Goal: Task Accomplishment & Management: Manage account settings

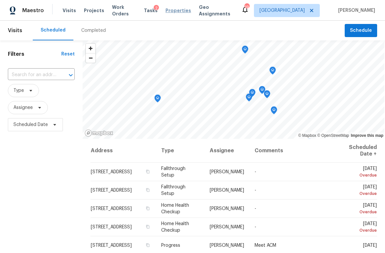
click at [181, 10] on span "Properties" at bounding box center [179, 10] width 26 height 7
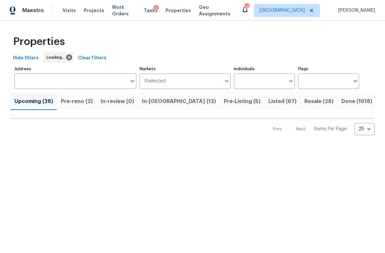
click at [155, 101] on span "In-reno (12)" at bounding box center [179, 101] width 74 height 9
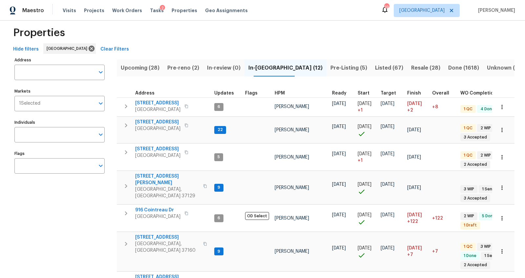
scroll to position [15, 0]
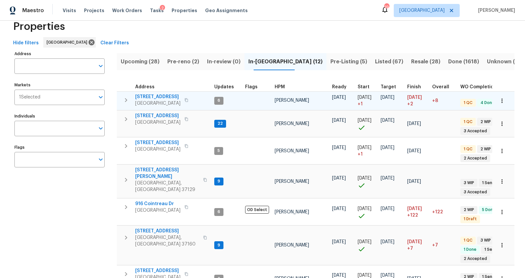
click at [127, 98] on icon "button" at bounding box center [126, 100] width 8 height 8
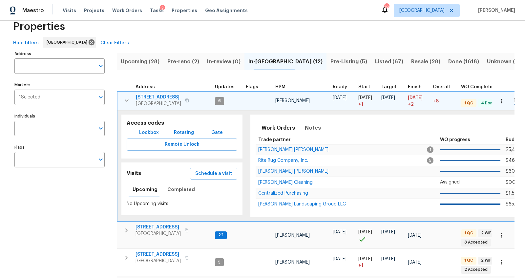
click at [149, 96] on span "371 Elm Ave" at bounding box center [158, 97] width 45 height 7
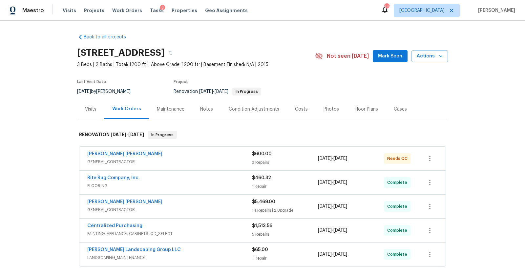
click at [135, 156] on span "[PERSON_NAME] [PERSON_NAME]" at bounding box center [124, 154] width 75 height 7
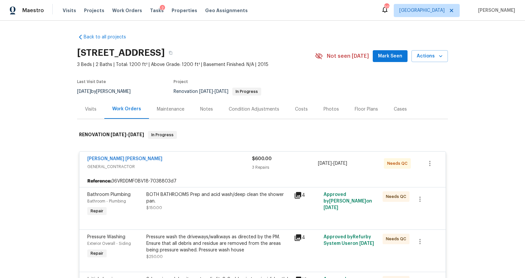
click at [204, 166] on span "GENERAL_CONTRACTOR" at bounding box center [169, 166] width 165 height 7
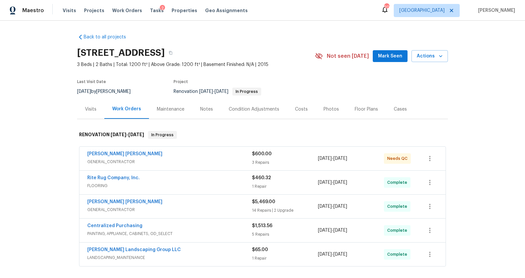
click at [206, 171] on div "Rite Rug Company, Inc. FLOORING $460.32 1 Repair [DATE] - [DATE] Complete" at bounding box center [262, 183] width 366 height 24
click at [181, 159] on span "GENERAL_CONTRACTOR" at bounding box center [169, 161] width 165 height 7
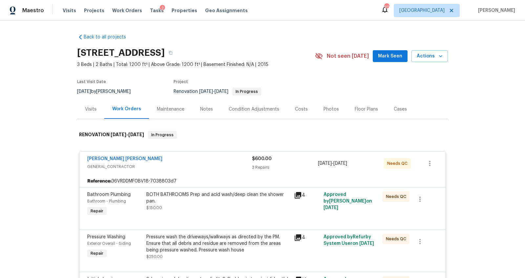
click at [191, 214] on div "BOTH BATHROOMS Prep and acid wash/deep clean the shower pan. $150.00" at bounding box center [218, 204] width 148 height 30
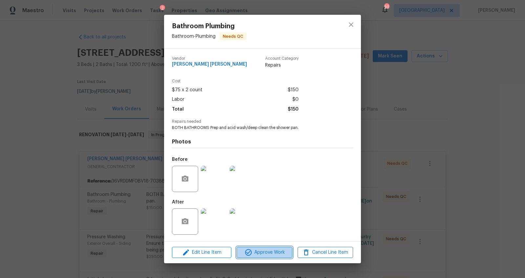
click at [267, 255] on span "Approve Work" at bounding box center [263, 252] width 51 height 8
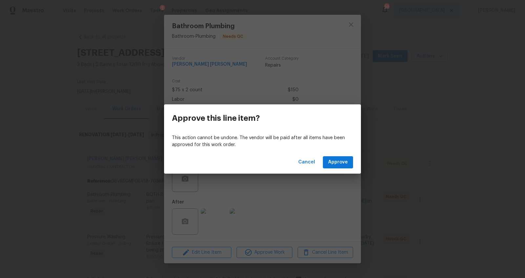
click at [342, 156] on div "Cancel Approve" at bounding box center [262, 162] width 197 height 23
click at [339, 165] on span "Approve" at bounding box center [338, 162] width 20 height 8
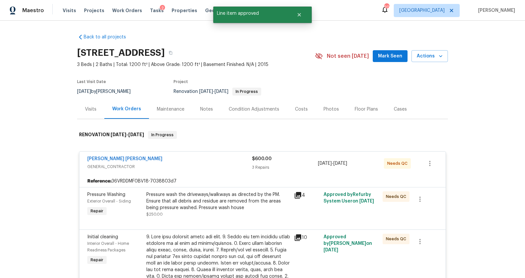
click at [207, 171] on div "[PERSON_NAME] [PERSON_NAME] GENERAL_CONTRACTOR $600.00 3 Repairs [DATE] - [DATE…" at bounding box center [262, 164] width 366 height 24
click at [202, 208] on div "Pressure wash the driveways/walkways as directed by the PM. Ensure that all deb…" at bounding box center [218, 201] width 144 height 20
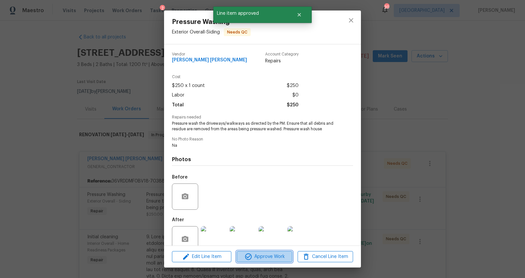
click at [270, 258] on span "Approve Work" at bounding box center [263, 257] width 51 height 8
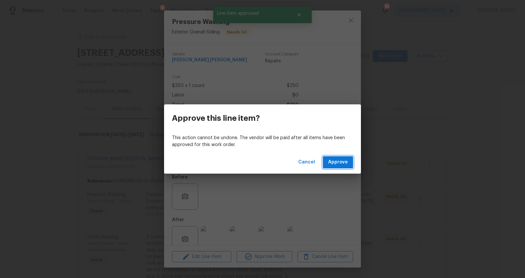
click at [335, 164] on span "Approve" at bounding box center [338, 162] width 20 height 8
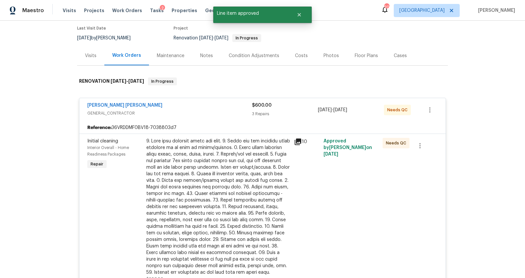
scroll to position [55, 0]
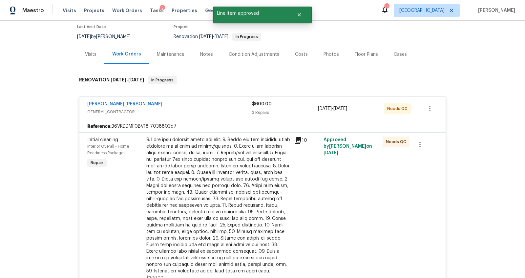
click at [191, 184] on div at bounding box center [218, 205] width 144 height 138
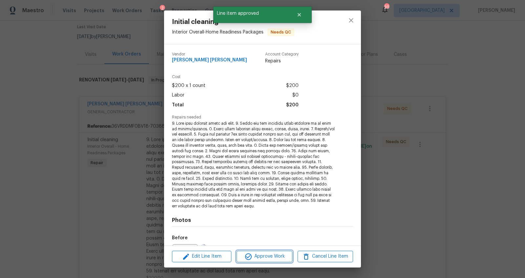
click at [273, 258] on span "Approve Work" at bounding box center [263, 256] width 51 height 8
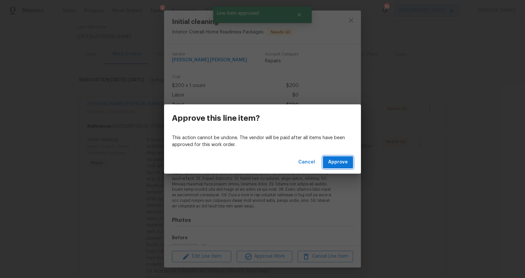
click at [336, 163] on span "Approve" at bounding box center [338, 162] width 20 height 8
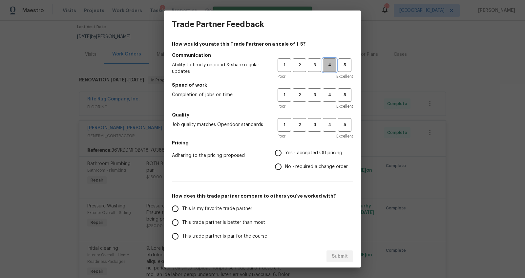
click at [324, 58] on button "4" at bounding box center [329, 64] width 13 height 13
click at [325, 95] on span "4" at bounding box center [329, 95] width 12 height 8
click at [308, 127] on span "3" at bounding box center [314, 125] width 12 height 8
click at [295, 156] on label "Yes - accepted OD pricing" at bounding box center [309, 153] width 76 height 14
click at [285, 156] on input "Yes - accepted OD pricing" at bounding box center [278, 153] width 14 height 14
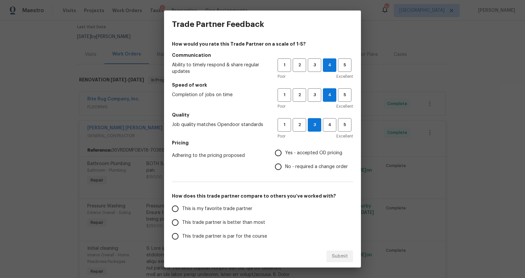
radio input "true"
click at [231, 223] on span "This trade partner is better than most" at bounding box center [223, 222] width 83 height 7
click at [182, 223] on input "This trade partner is better than most" at bounding box center [175, 222] width 14 height 14
click at [340, 258] on span "Submit" at bounding box center [340, 256] width 16 height 8
radio input "true"
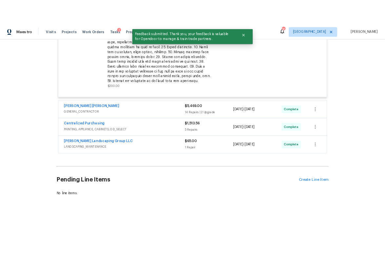
scroll to position [0, 0]
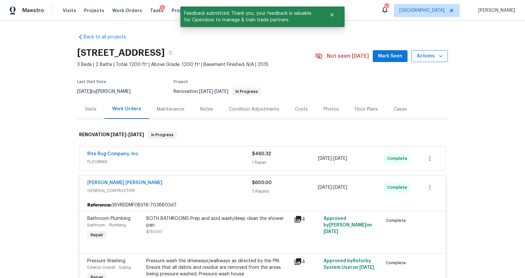
click at [437, 55] on icon "button" at bounding box center [440, 56] width 7 height 7
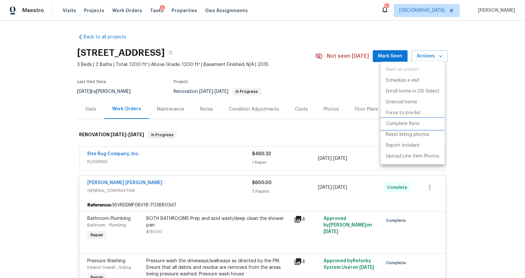
click at [401, 123] on p "Complete Reno" at bounding box center [403, 123] width 34 height 7
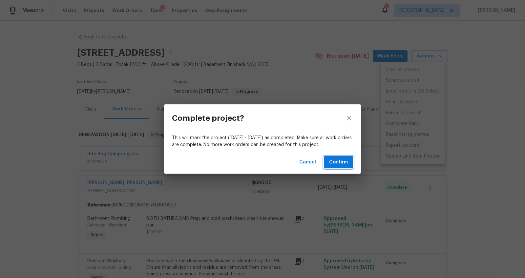
click at [337, 161] on span "Confirm" at bounding box center [338, 162] width 19 height 8
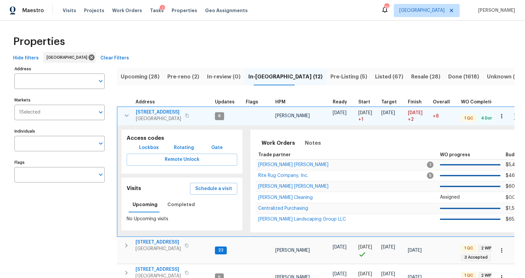
scroll to position [15, 0]
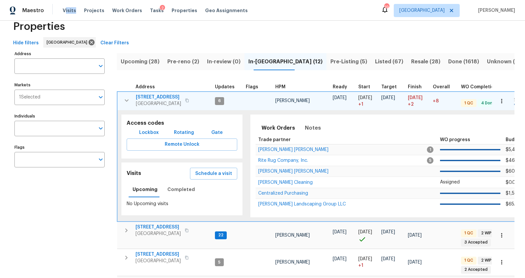
click at [64, 13] on div "Visits Projects Work Orders Tasks 2 Properties Geo Assignments" at bounding box center [159, 10] width 193 height 13
click at [188, 65] on span "Pre-reno (2)" at bounding box center [183, 61] width 32 height 9
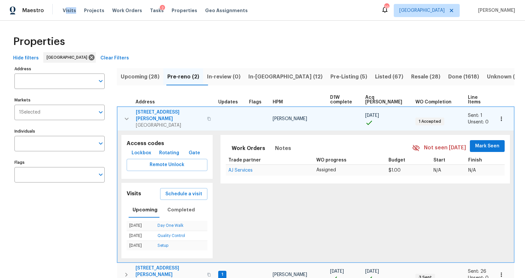
click at [152, 109] on span "705 Watson Ct" at bounding box center [169, 115] width 67 height 13
click at [128, 115] on icon "button" at bounding box center [127, 119] width 8 height 8
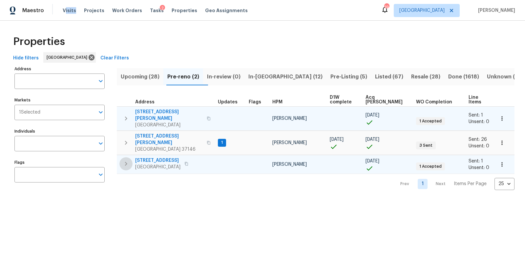
click at [127, 162] on icon "button" at bounding box center [126, 164] width 2 height 4
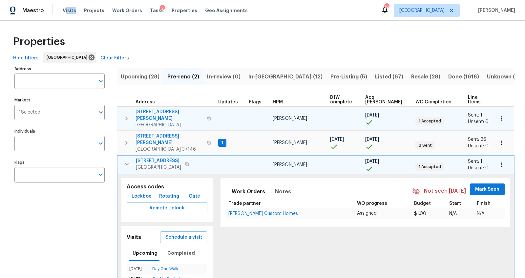
click at [186, 162] on icon "button" at bounding box center [187, 164] width 4 height 4
click at [125, 160] on icon "button" at bounding box center [127, 164] width 8 height 8
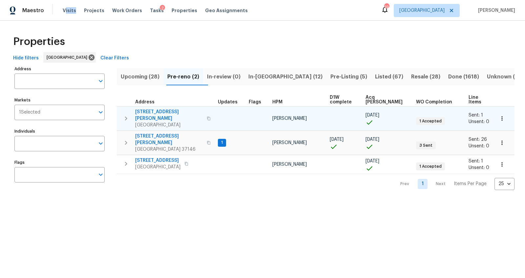
click at [151, 73] on span "Upcoming (28)" at bounding box center [140, 76] width 39 height 9
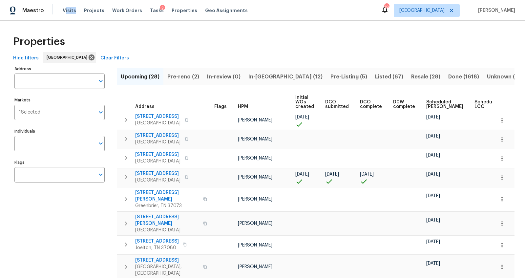
scroll to position [0, 26]
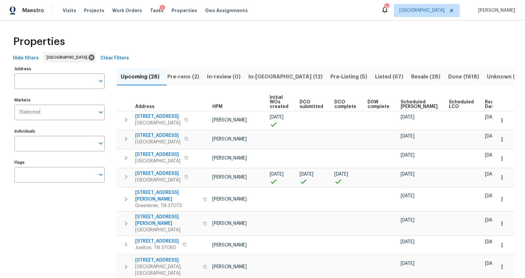
click at [485, 107] on span "Ready Date" at bounding box center [492, 104] width 14 height 9
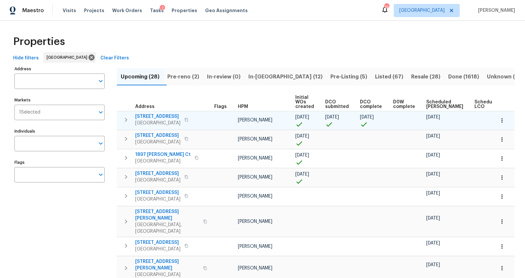
click at [186, 118] on icon "button" at bounding box center [186, 120] width 4 height 4
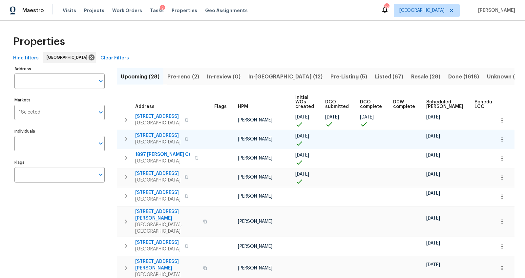
click at [188, 137] on icon "button" at bounding box center [186, 139] width 4 height 4
click at [185, 175] on icon "button" at bounding box center [186, 177] width 4 height 4
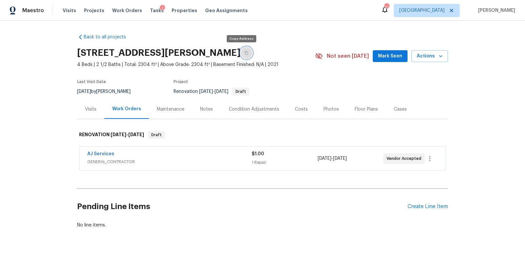
click at [244, 53] on icon "button" at bounding box center [246, 53] width 4 height 4
click at [64, 8] on span "Visits" at bounding box center [69, 10] width 13 height 7
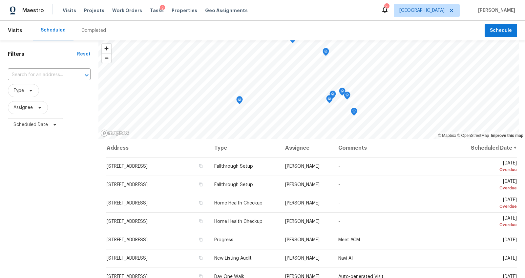
click at [31, 80] on div "​" at bounding box center [49, 75] width 83 height 14
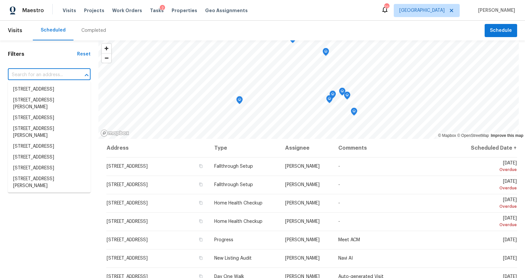
click at [33, 76] on input "text" at bounding box center [40, 75] width 64 height 10
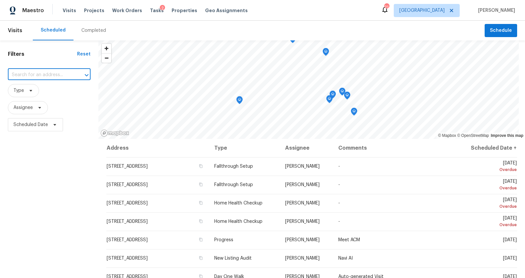
paste input "705 Watson Ct, Spring Hill, TN 37174"
type input "705 Watson Ct, Spring Hill, TN 37174"
click at [33, 92] on li "705 Watson Ct, Spring Hill, TN 37174" at bounding box center [49, 93] width 83 height 18
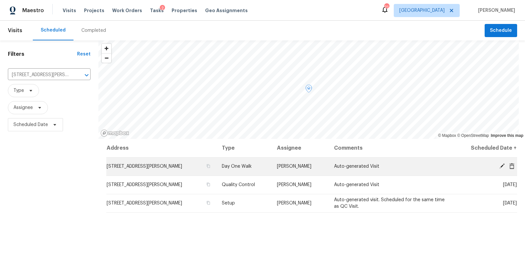
click at [499, 166] on icon at bounding box center [501, 165] width 5 height 5
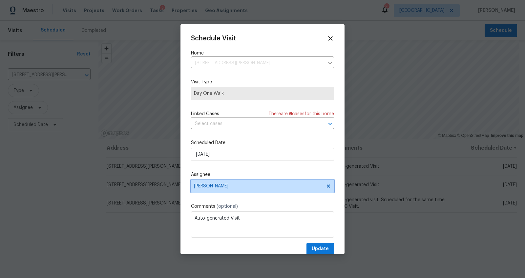
click at [246, 187] on span "[PERSON_NAME]" at bounding box center [258, 185] width 129 height 5
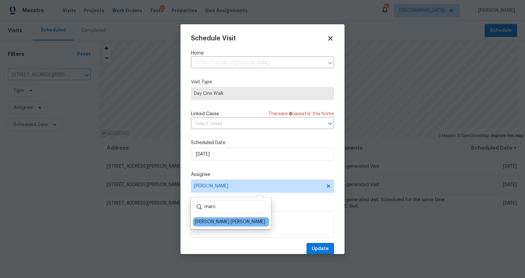
type input "marc"
click at [214, 221] on div "Marcos Ricardo Resendiz" at bounding box center [230, 221] width 70 height 7
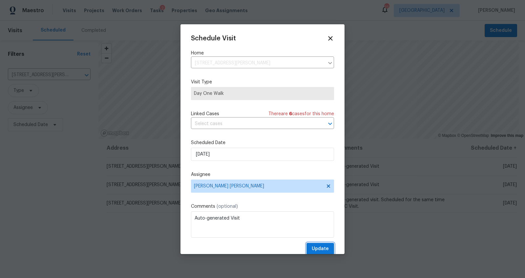
click at [315, 247] on span "Update" at bounding box center [320, 249] width 17 height 8
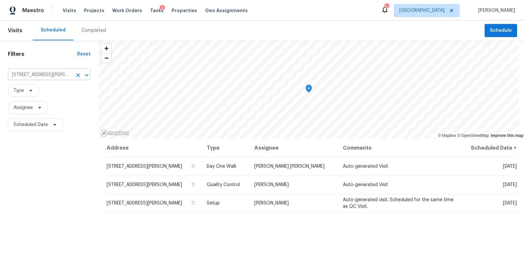
click at [30, 75] on input "705 Watson Ct, Spring Hill, TN 37174" at bounding box center [40, 75] width 64 height 10
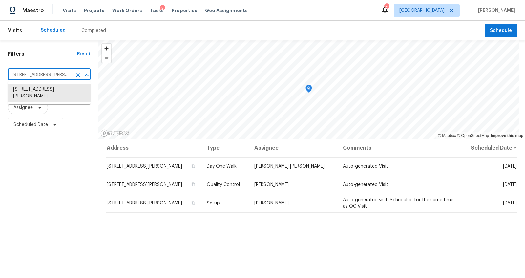
click at [30, 75] on input "705 Watson Ct, Spring Hill, TN 37174" at bounding box center [40, 75] width 64 height 10
paste input "513 W 5th St Columbia TN 38401"
type input "513 W 5th St Columbia TN 38401"
click at [30, 92] on li "513 W 5th St, Columbia, TN 38401" at bounding box center [49, 89] width 83 height 11
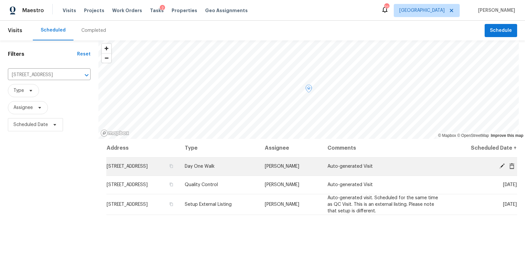
click at [499, 165] on icon at bounding box center [501, 165] width 5 height 5
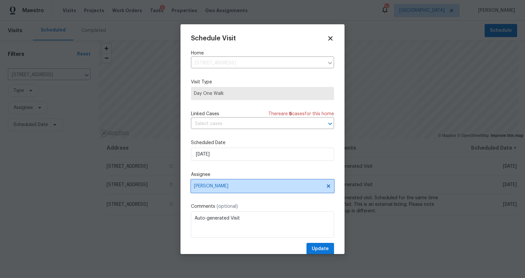
click at [238, 185] on span "[PERSON_NAME]" at bounding box center [258, 185] width 129 height 5
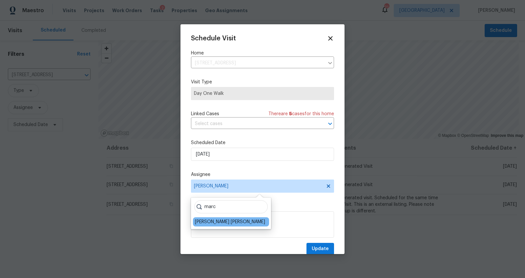
type input "marc"
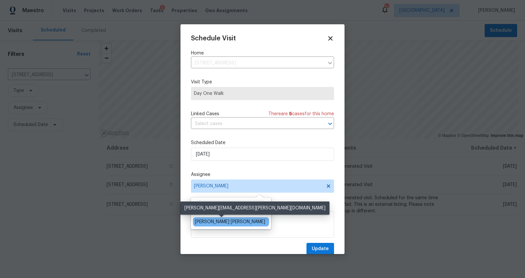
click at [215, 219] on div "Marcos Ricardo Resendiz" at bounding box center [230, 221] width 70 height 7
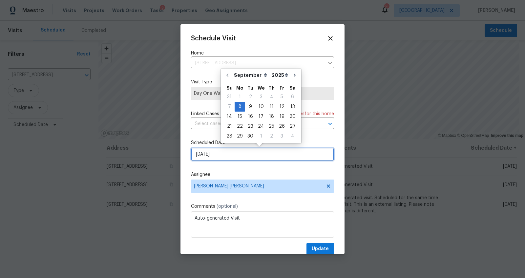
click at [237, 154] on input "[DATE]" at bounding box center [262, 154] width 143 height 13
click at [250, 104] on div "9" at bounding box center [250, 106] width 10 height 9
type input "9/9/2025"
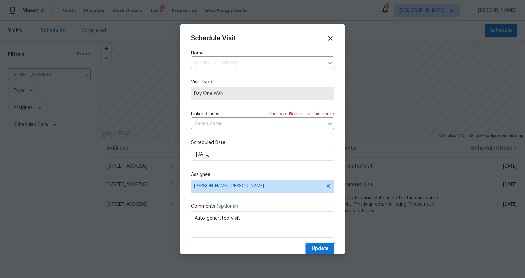
click at [306, 244] on button "Update" at bounding box center [320, 249] width 28 height 12
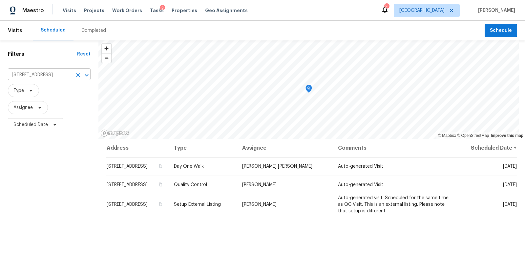
click at [35, 76] on input "513 W 5th St, Columbia, TN 38401" at bounding box center [40, 75] width 64 height 10
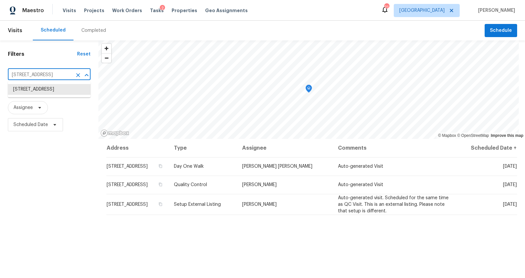
click at [35, 76] on input "513 W 5th St, Columbia, TN 38401" at bounding box center [40, 75] width 64 height 10
paste input "630 Knollwood Dr La Vergne TN 37086"
type input "630 Knollwood Dr La Vergne TN 37086"
click at [36, 92] on li "630 Knollwood Dr, La Vergne, TN 37086" at bounding box center [49, 89] width 83 height 11
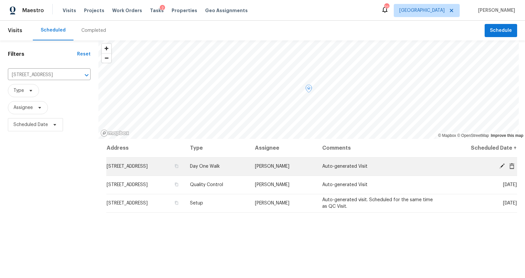
click at [499, 163] on icon at bounding box center [502, 166] width 6 height 6
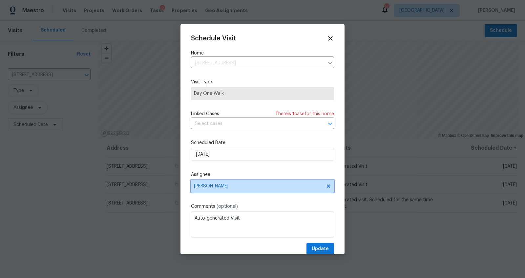
click at [223, 184] on span "[PERSON_NAME]" at bounding box center [258, 185] width 129 height 5
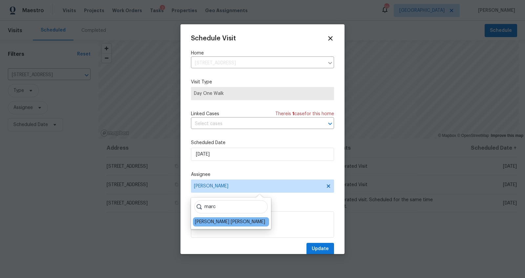
type input "marc"
click at [208, 223] on div "Marcos Ricardo Resendiz" at bounding box center [230, 221] width 70 height 7
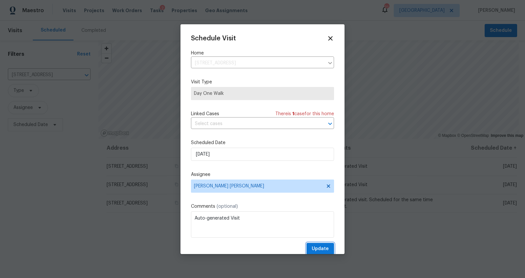
click at [312, 247] on span "Update" at bounding box center [320, 249] width 17 height 8
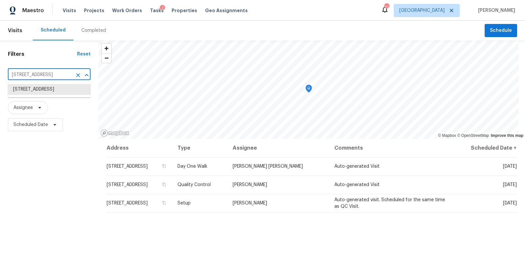
click at [23, 72] on input "630 Knollwood Dr, La Vergne, TN 37086" at bounding box center [40, 75] width 64 height 10
paste input "1514 Oak Dr Murfreesboro TN 37128"
type input "1514 Oak Dr Murfreesboro TN 37128"
click at [28, 93] on li "1514 Oak Dr, Murfreesboro, TN 37128" at bounding box center [49, 89] width 83 height 11
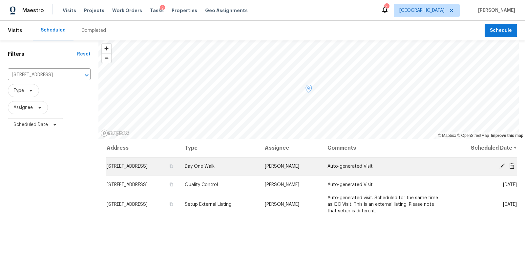
click at [499, 163] on icon at bounding box center [502, 166] width 6 height 6
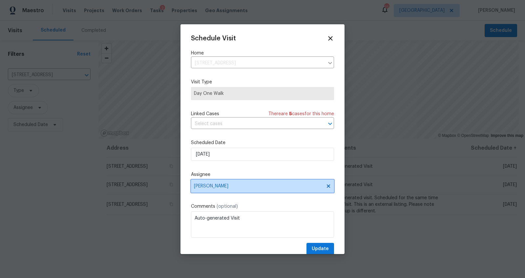
click at [217, 187] on span "[PERSON_NAME]" at bounding box center [258, 185] width 129 height 5
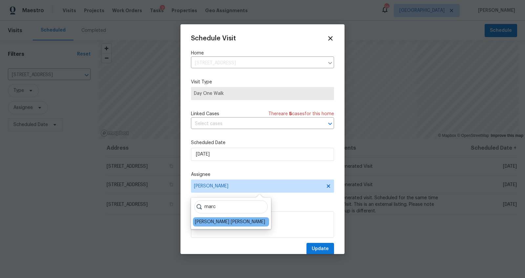
type input "marc"
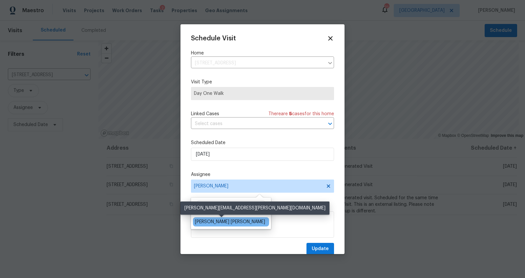
click at [211, 221] on div "Marcos Ricardo Resendiz" at bounding box center [230, 221] width 70 height 7
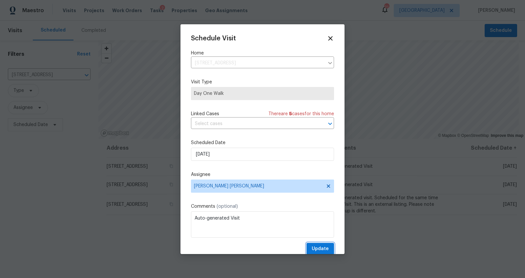
click at [317, 249] on span "Update" at bounding box center [320, 249] width 17 height 8
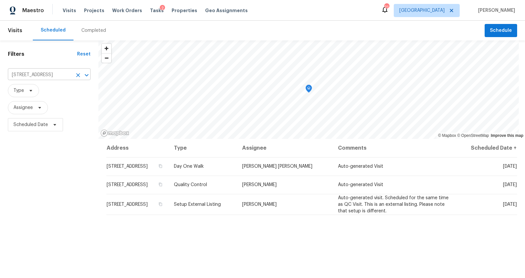
click at [47, 72] on input "1514 Oak Dr, Murfreesboro, TN 37128" at bounding box center [40, 75] width 64 height 10
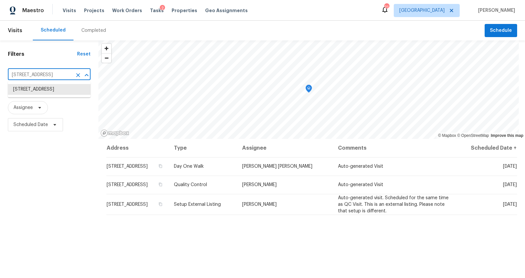
paste input "3124 Rich Dr Lewisburg TN 37091"
type input "3124 Rich Dr Lewisburg TN 37091"
click at [43, 90] on li "3124 Rich Dr, Lewisburg, TN 37091" at bounding box center [49, 89] width 83 height 11
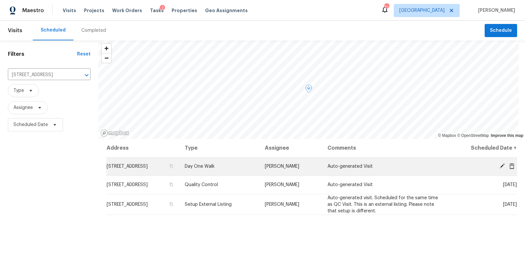
click at [499, 164] on icon at bounding box center [502, 166] width 6 height 6
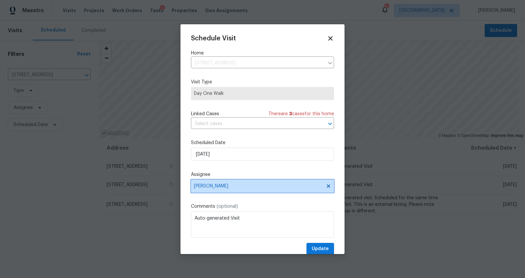
click at [226, 188] on span "[PERSON_NAME]" at bounding box center [258, 185] width 129 height 5
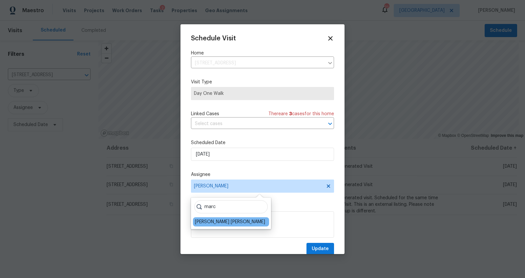
type input "marc"
click at [211, 222] on div "Marcos Ricardo Resendiz" at bounding box center [230, 221] width 70 height 7
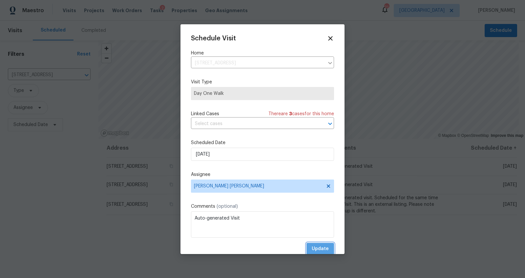
click at [318, 248] on span "Update" at bounding box center [320, 249] width 17 height 8
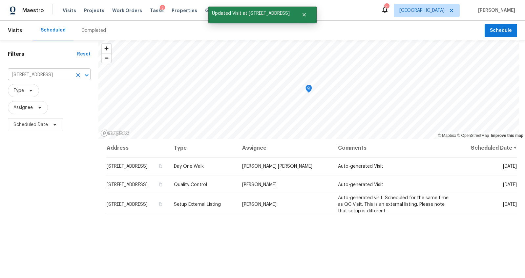
click at [72, 73] on div "3124 Rich Dr, Lewisburg, TN 37091 ​" at bounding box center [49, 75] width 83 height 10
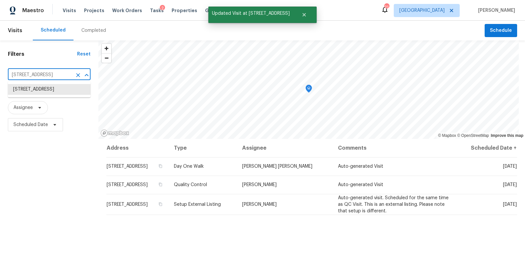
scroll to position [0, 13]
click at [77, 73] on icon "Clear" at bounding box center [78, 75] width 7 height 7
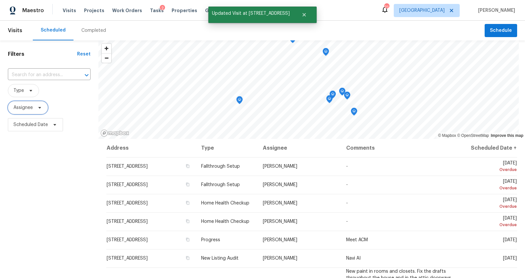
click at [34, 106] on span "Assignee" at bounding box center [28, 107] width 40 height 13
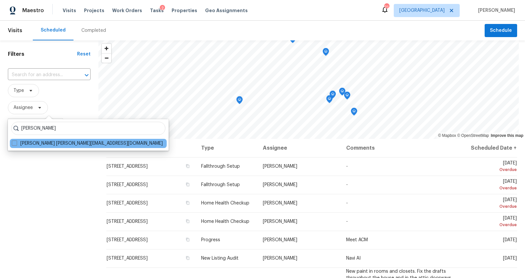
type input "brianna bidco"
click at [48, 140] on div "Brianna Bidco brianna.bidco@opendoor.com" at bounding box center [88, 143] width 157 height 9
click at [42, 146] on label "Brianna Bidco brianna.bidco@opendoor.com" at bounding box center [87, 143] width 151 height 7
click at [16, 144] on input "Brianna Bidco brianna.bidco@opendoor.com" at bounding box center [14, 142] width 4 height 4
checkbox input "true"
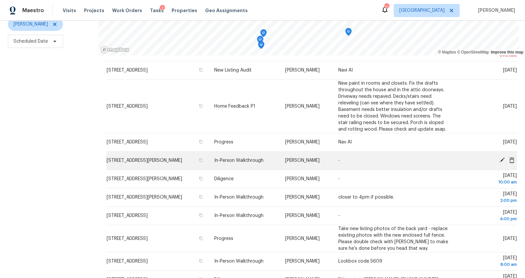
scroll to position [71, 0]
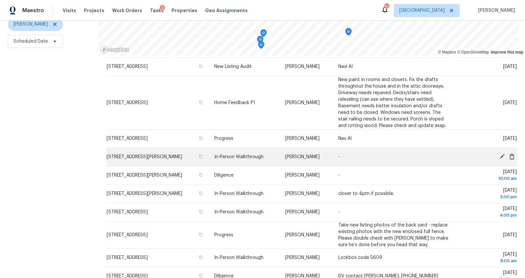
click at [499, 154] on icon at bounding box center [501, 156] width 5 height 5
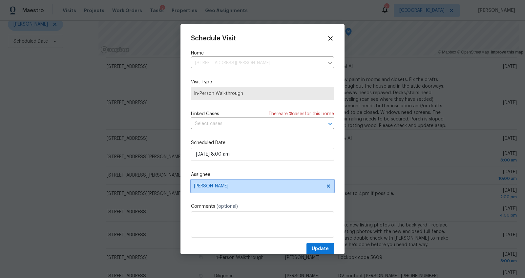
click at [256, 188] on span "[PERSON_NAME]" at bounding box center [258, 185] width 129 height 5
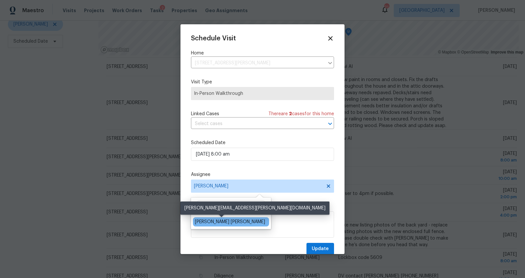
type input "marc"
click at [222, 221] on div "Marcos Ricardo Resendiz" at bounding box center [230, 221] width 70 height 7
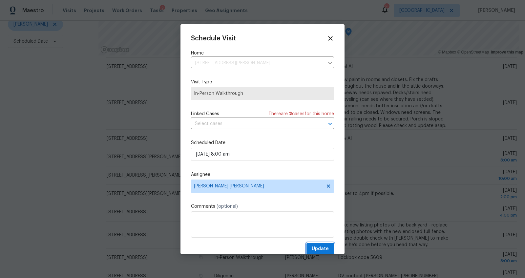
click at [312, 247] on span "Update" at bounding box center [320, 249] width 17 height 8
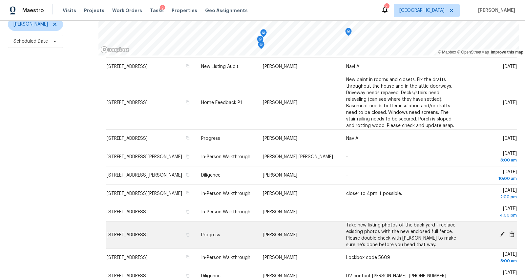
scroll to position [66, 0]
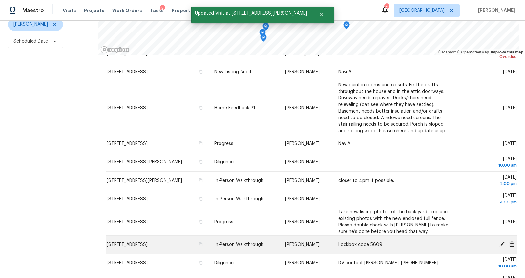
click at [499, 241] on icon at bounding box center [501, 243] width 5 height 5
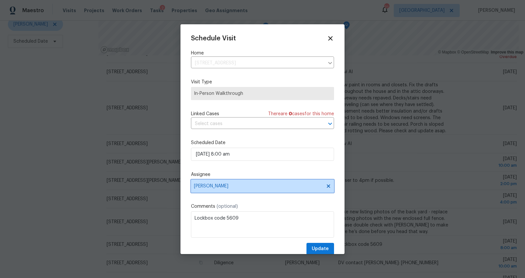
click at [231, 185] on span "[PERSON_NAME]" at bounding box center [258, 185] width 129 height 5
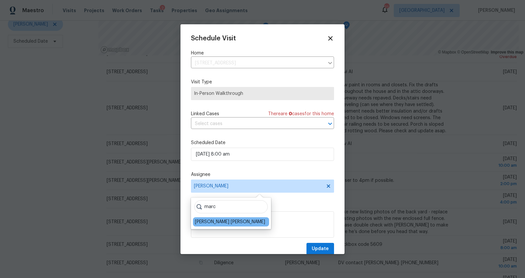
type input "marc"
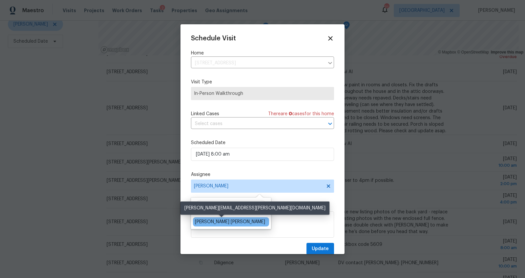
click at [217, 221] on div "Marcos Ricardo Resendiz" at bounding box center [230, 221] width 70 height 7
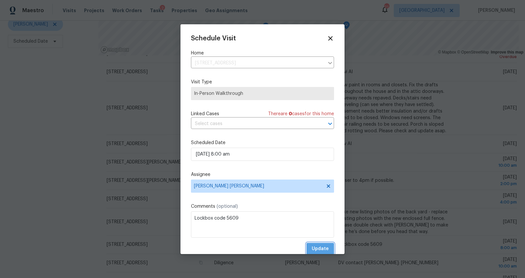
click at [319, 249] on span "Update" at bounding box center [320, 249] width 17 height 8
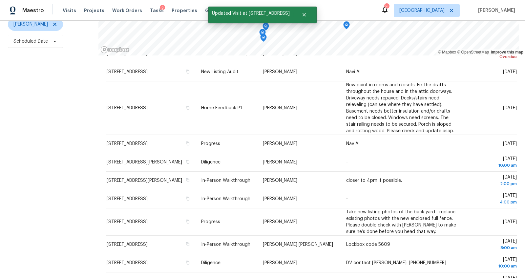
scroll to position [61, 0]
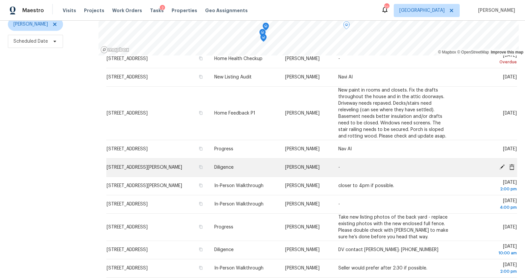
click at [499, 164] on icon at bounding box center [502, 167] width 6 height 6
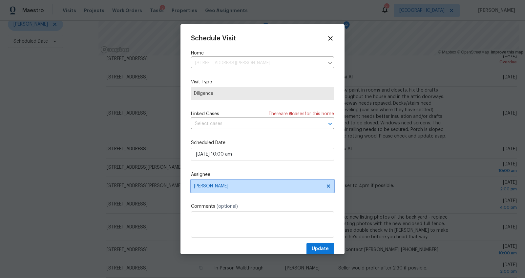
click at [264, 185] on span "[PERSON_NAME]" at bounding box center [258, 185] width 129 height 5
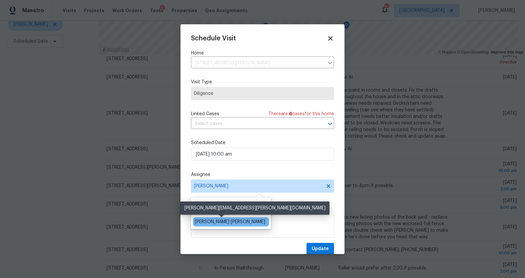
type input "marc"
click at [210, 221] on div "Marcos Ricardo Resendiz" at bounding box center [230, 221] width 70 height 7
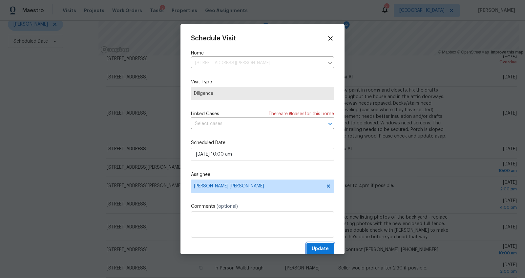
click at [314, 244] on button "Update" at bounding box center [320, 249] width 28 height 12
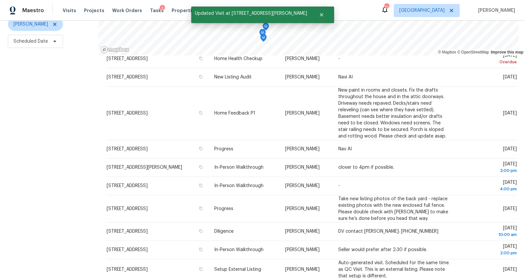
scroll to position [56, 0]
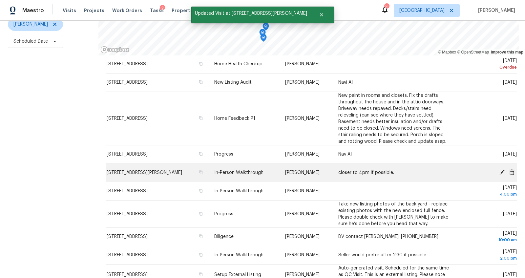
click at [499, 170] on icon at bounding box center [501, 172] width 5 height 5
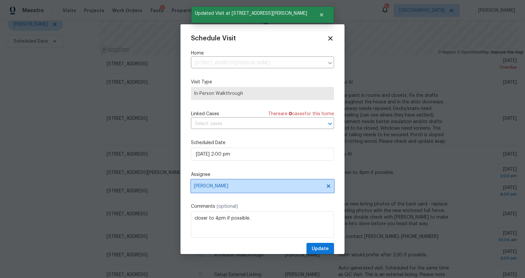
click at [221, 189] on span "[PERSON_NAME]" at bounding box center [262, 185] width 143 height 13
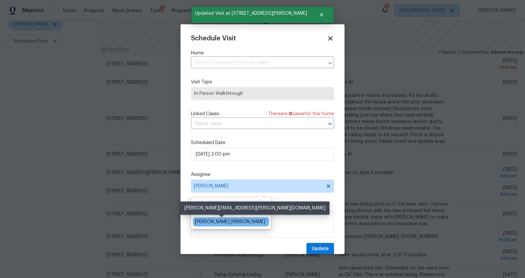
type input "marc"
click at [202, 219] on div "Marcos Ricardo Resendiz" at bounding box center [230, 221] width 70 height 7
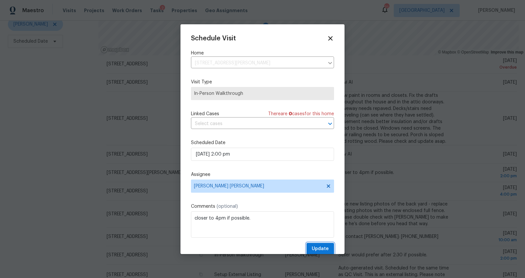
click at [317, 248] on span "Update" at bounding box center [320, 249] width 17 height 8
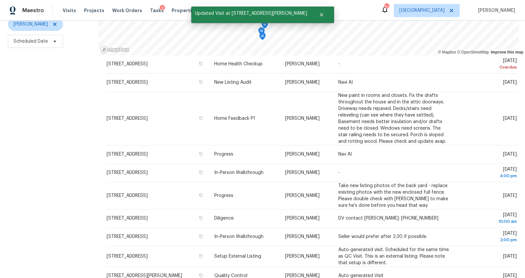
scroll to position [50, 0]
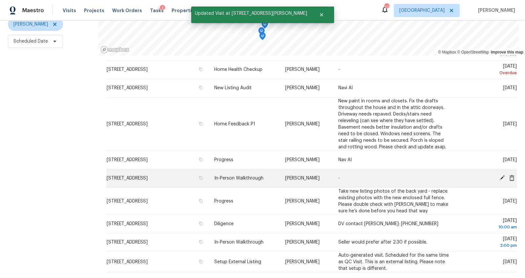
click at [499, 175] on icon at bounding box center [501, 177] width 5 height 5
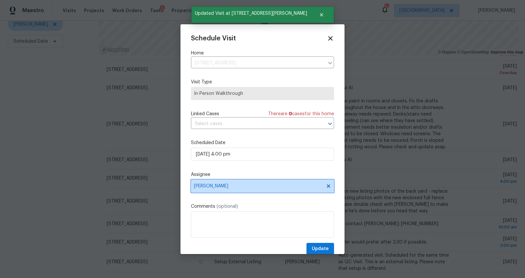
click at [253, 185] on span "[PERSON_NAME]" at bounding box center [258, 185] width 129 height 5
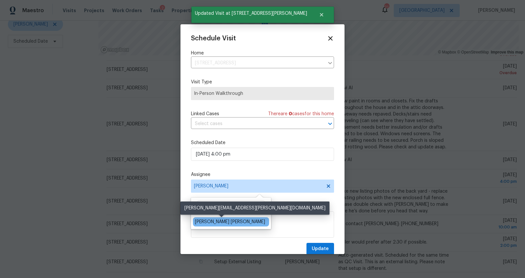
type input "marc"
click at [210, 222] on div "Marcos Ricardo Resendiz" at bounding box center [230, 221] width 70 height 7
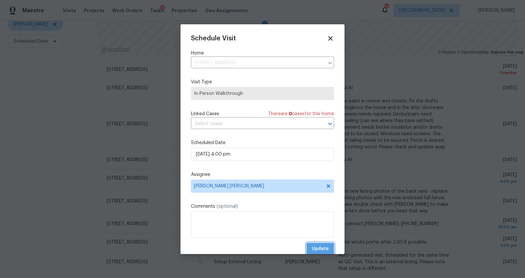
click at [317, 247] on span "Update" at bounding box center [320, 249] width 17 height 8
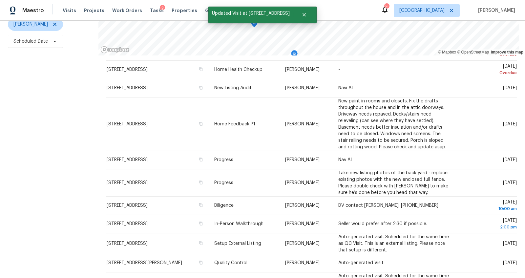
scroll to position [45, 0]
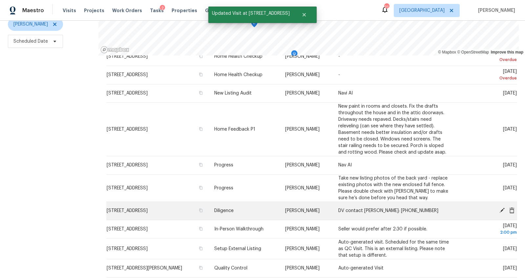
click at [499, 207] on icon at bounding box center [502, 210] width 6 height 6
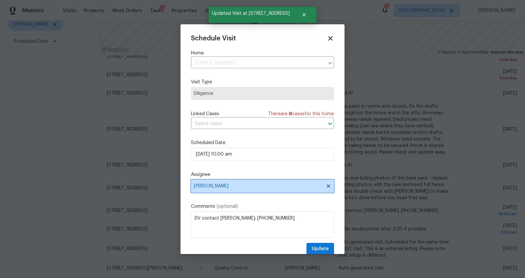
click at [262, 186] on span "[PERSON_NAME]" at bounding box center [258, 185] width 129 height 5
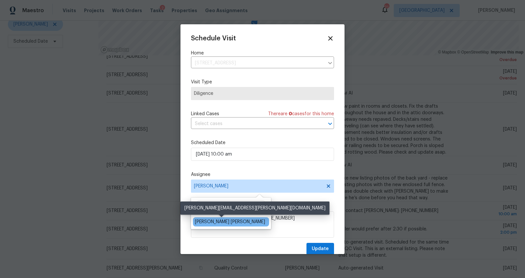
type input "marc"
click at [229, 219] on div "Marcos Ricardo Resendiz" at bounding box center [230, 221] width 70 height 7
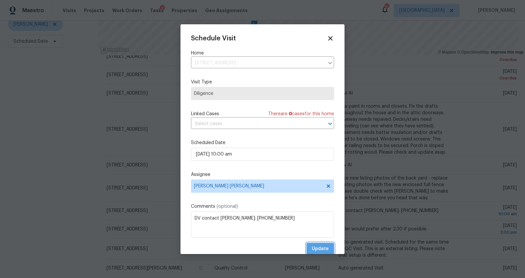
click at [312, 248] on span "Update" at bounding box center [320, 249] width 17 height 8
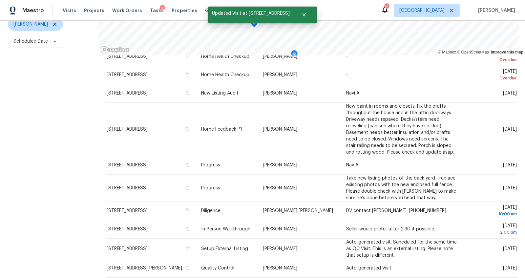
scroll to position [40, 0]
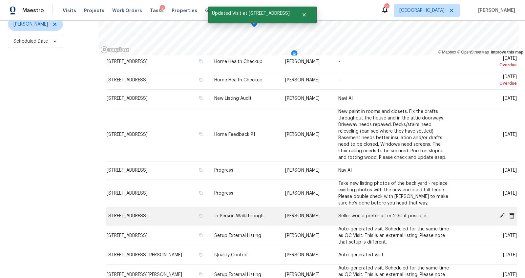
click at [499, 212] on icon at bounding box center [502, 215] width 6 height 6
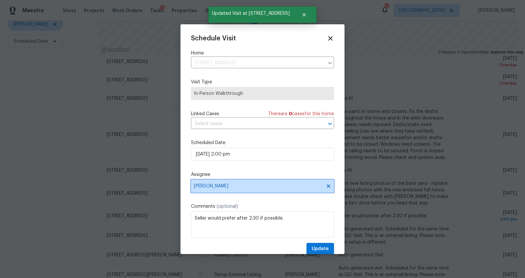
click at [244, 182] on span "[PERSON_NAME]" at bounding box center [262, 185] width 143 height 13
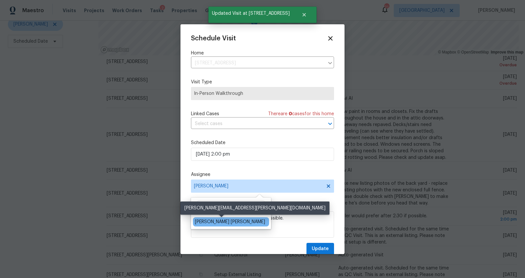
type input "marc"
click at [203, 220] on div "Marcos Ricardo Resendiz" at bounding box center [230, 221] width 70 height 7
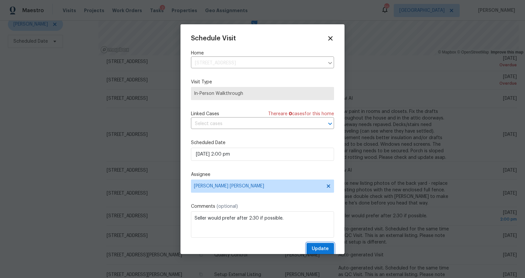
click at [312, 249] on span "Update" at bounding box center [320, 249] width 17 height 8
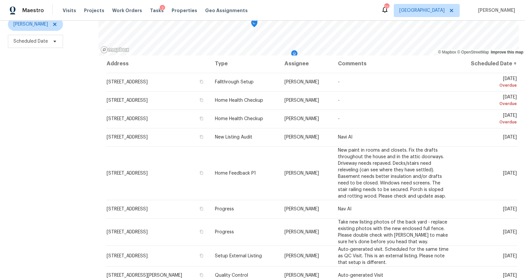
scroll to position [0, 0]
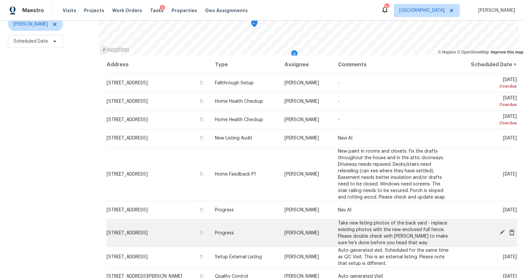
click at [499, 229] on icon at bounding box center [502, 232] width 6 height 6
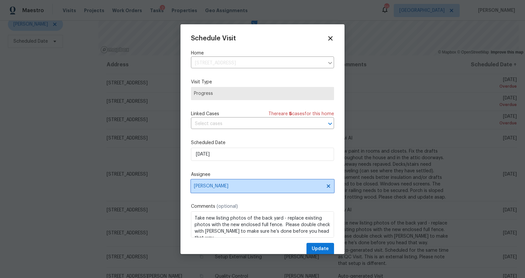
click at [249, 189] on span "[PERSON_NAME]" at bounding box center [262, 185] width 143 height 13
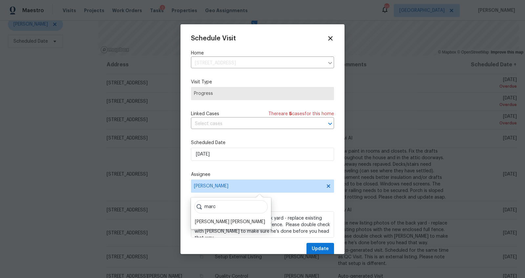
type input "marc"
click at [203, 216] on div "marc Marcos Ricardo Resendiz" at bounding box center [231, 212] width 80 height 31
click at [203, 219] on div "Marcos Ricardo Resendiz" at bounding box center [230, 221] width 70 height 7
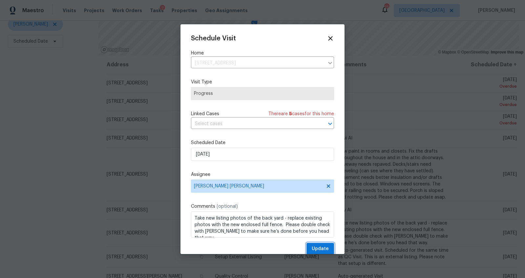
click at [316, 247] on span "Update" at bounding box center [320, 249] width 17 height 8
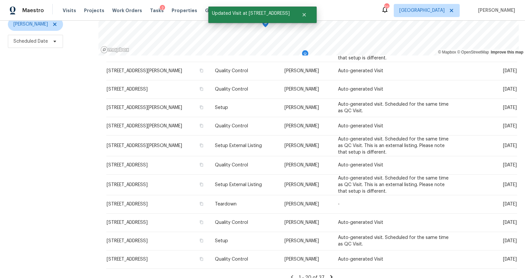
scroll to position [224, 0]
